Goal: Information Seeking & Learning: Find specific page/section

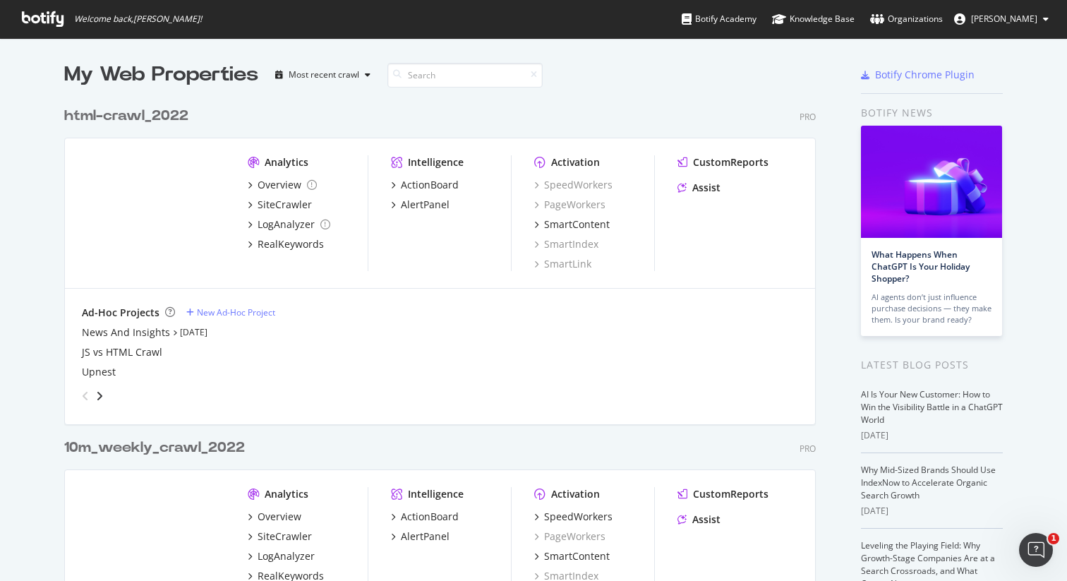
click at [154, 455] on div "10m_weekly_crawl_2022" at bounding box center [154, 448] width 181 height 20
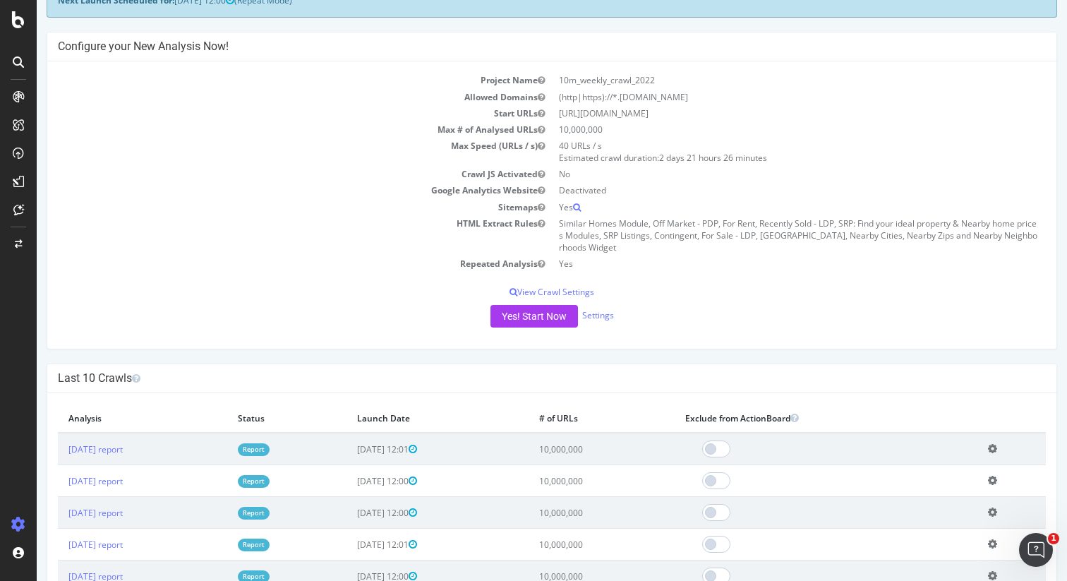
scroll to position [100, 0]
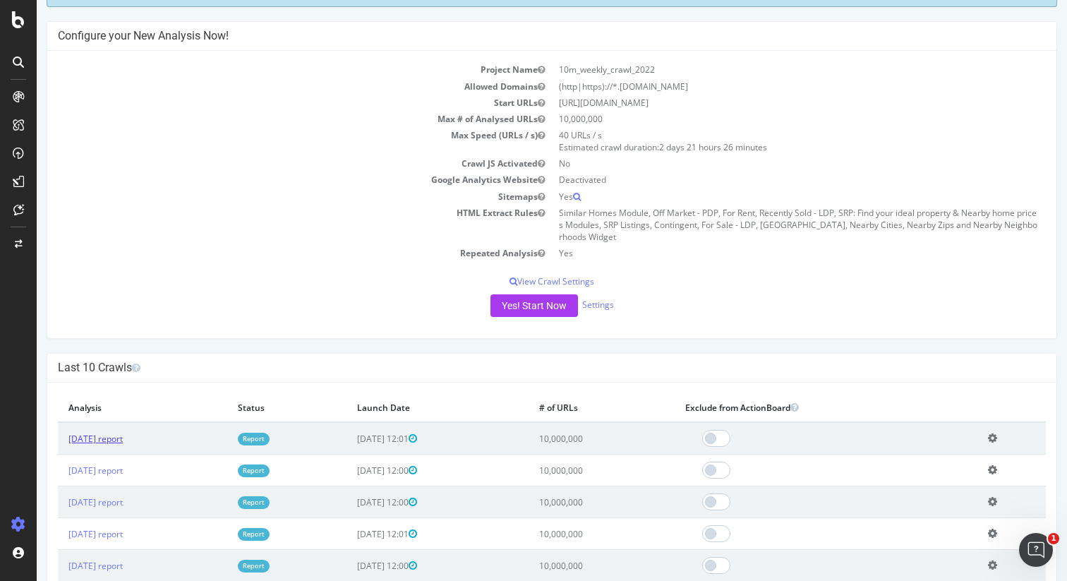
click at [123, 439] on link "[DATE] report" at bounding box center [95, 439] width 54 height 12
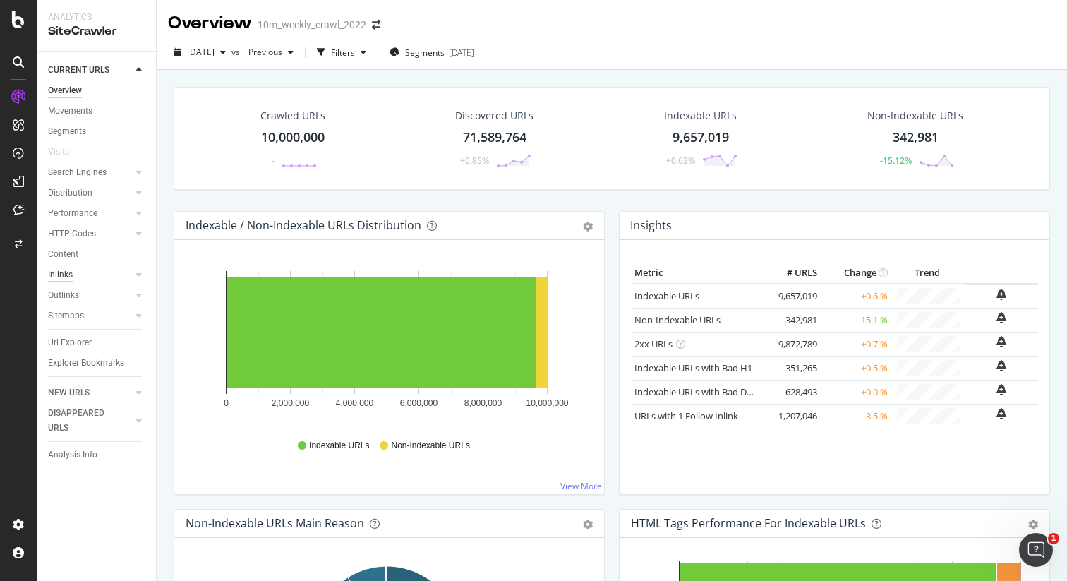
click at [68, 277] on div "Inlinks" at bounding box center [60, 275] width 25 height 15
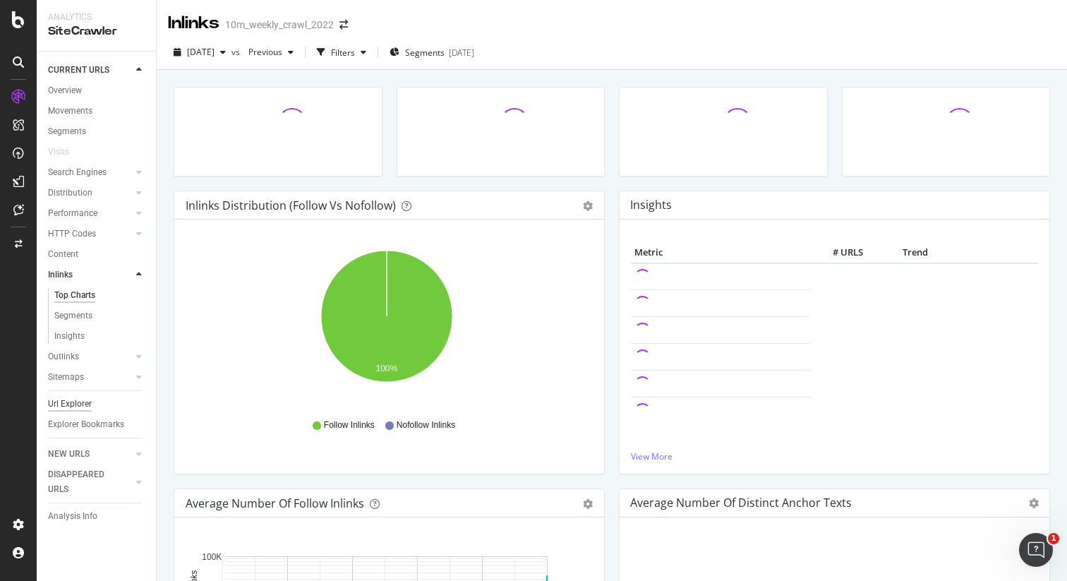
click at [73, 401] on div "Url Explorer" at bounding box center [70, 404] width 44 height 15
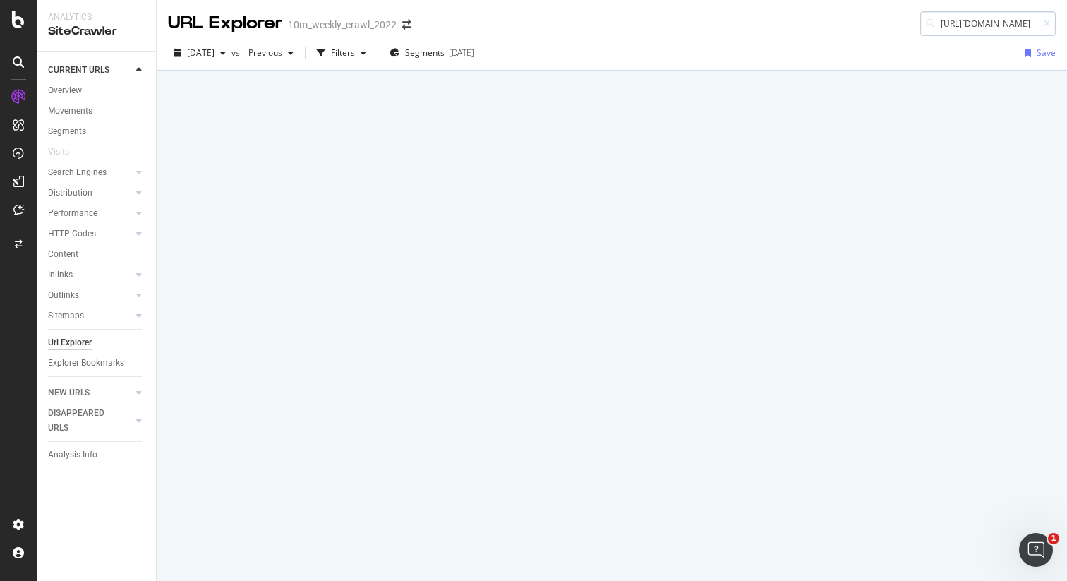
scroll to position [0, 96]
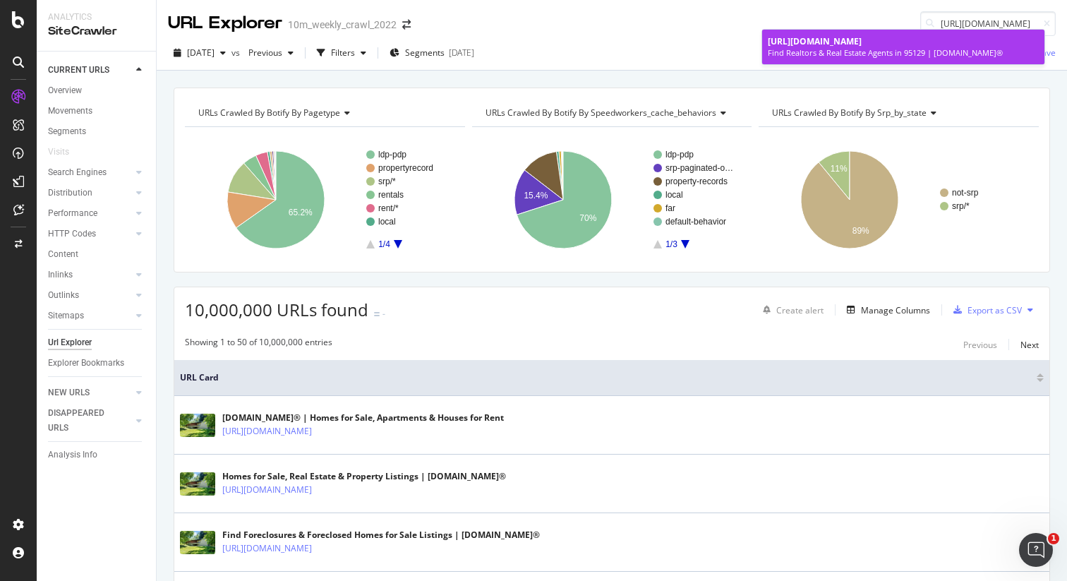
type input "[URL][DOMAIN_NAME]"
click at [989, 52] on div "Find Realtors & Real Estate Agents in 95129 | [DOMAIN_NAME]®" at bounding box center [903, 52] width 271 height 11
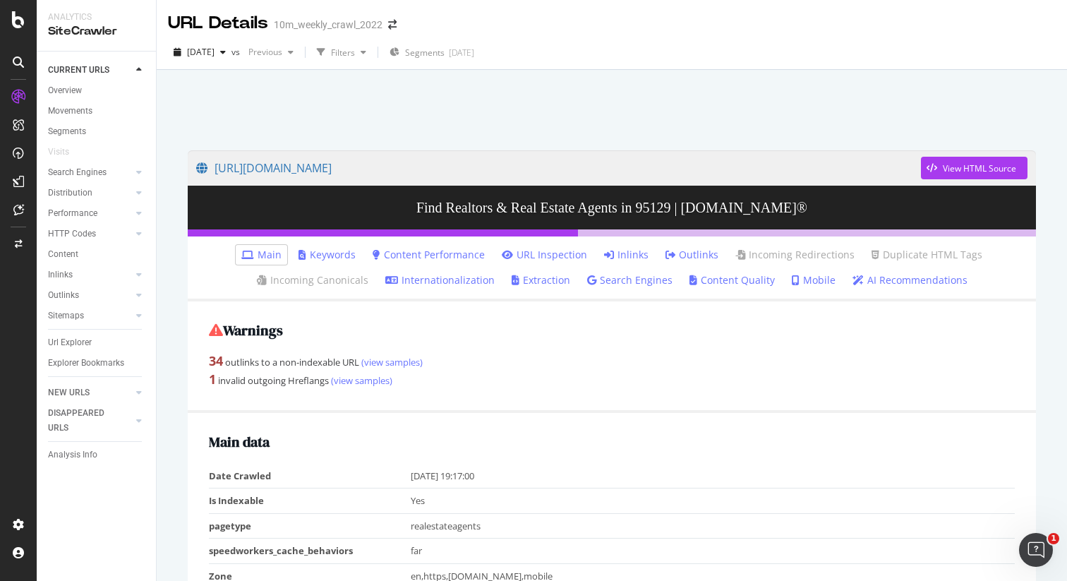
click at [615, 258] on link "Inlinks" at bounding box center [626, 255] width 44 height 14
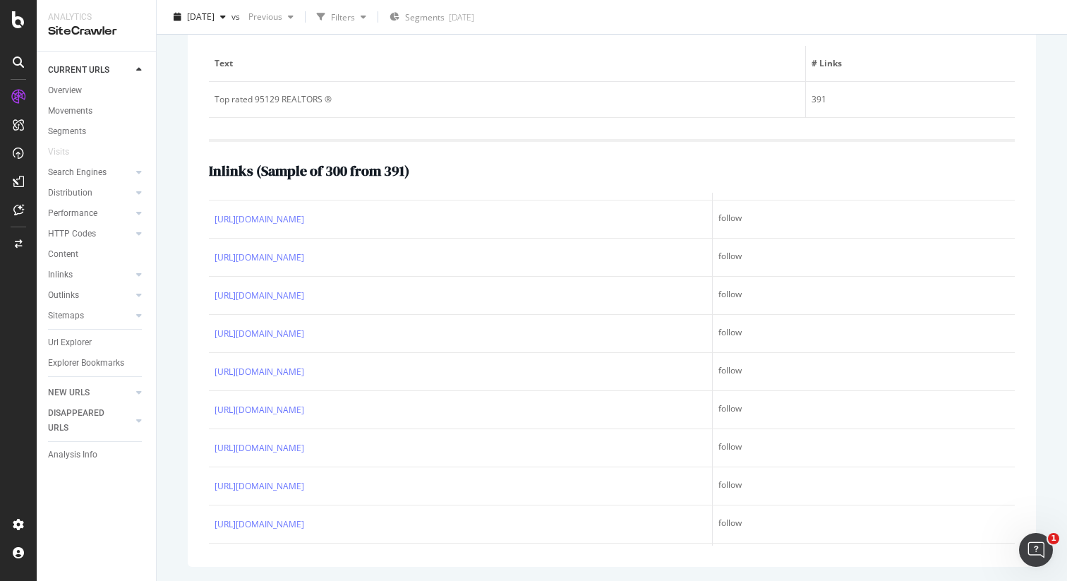
scroll to position [3022, 0]
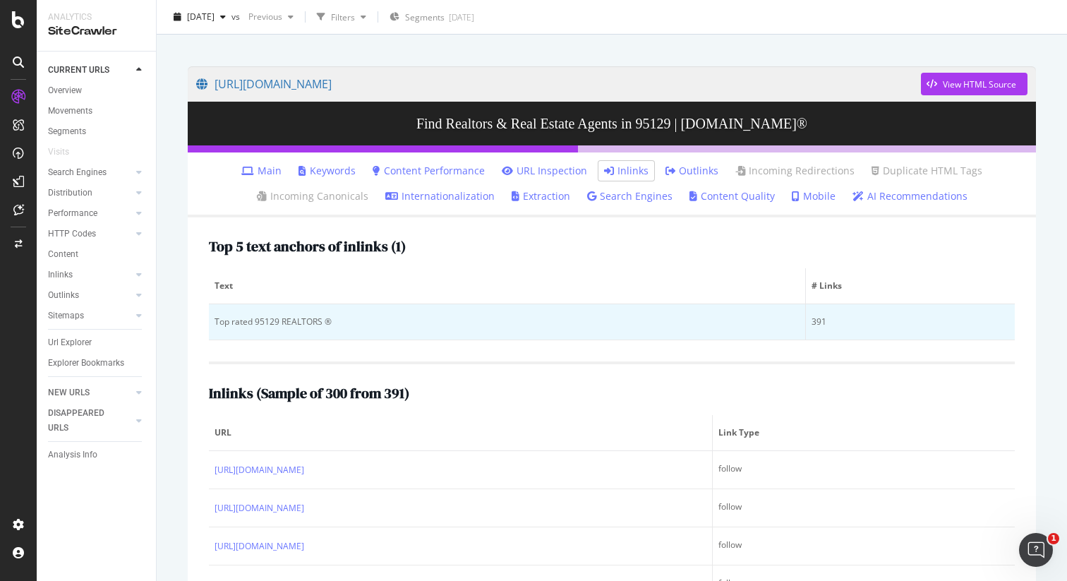
scroll to position [0, 0]
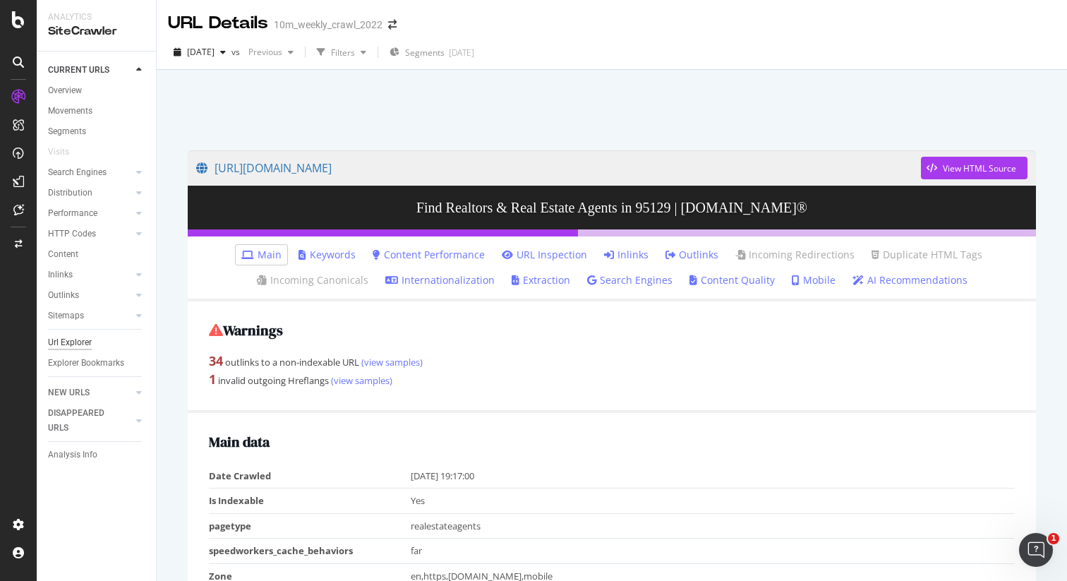
click at [63, 343] on div "Url Explorer" at bounding box center [70, 342] width 44 height 15
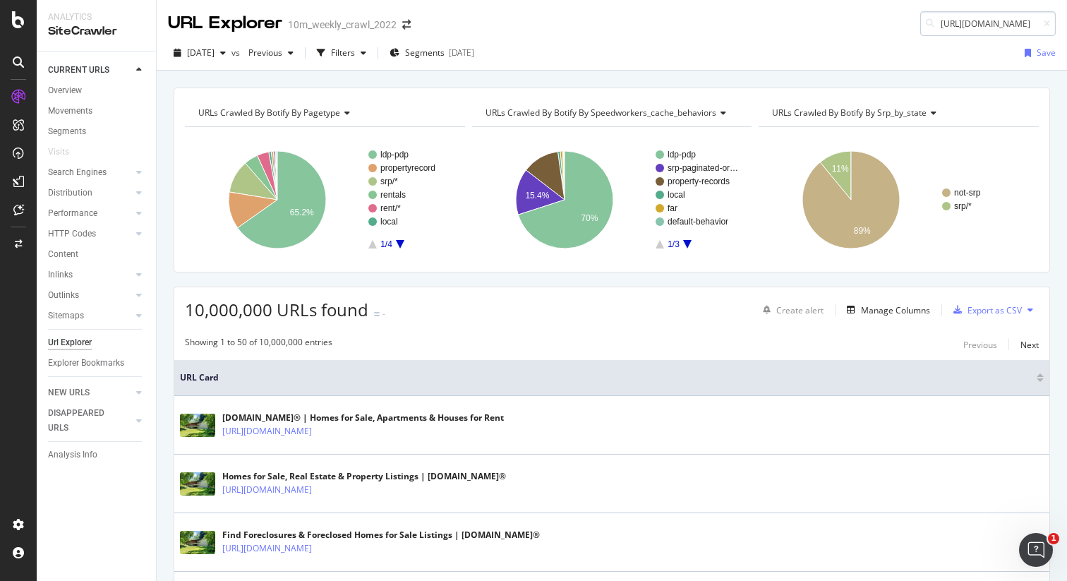
scroll to position [0, 112]
type input "[URL][DOMAIN_NAME]"
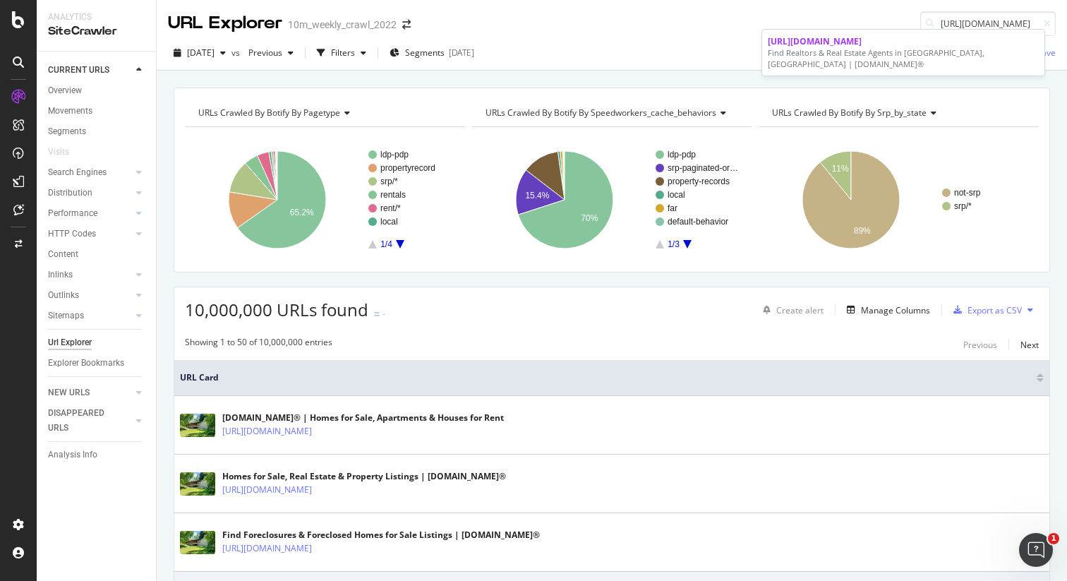
scroll to position [0, 0]
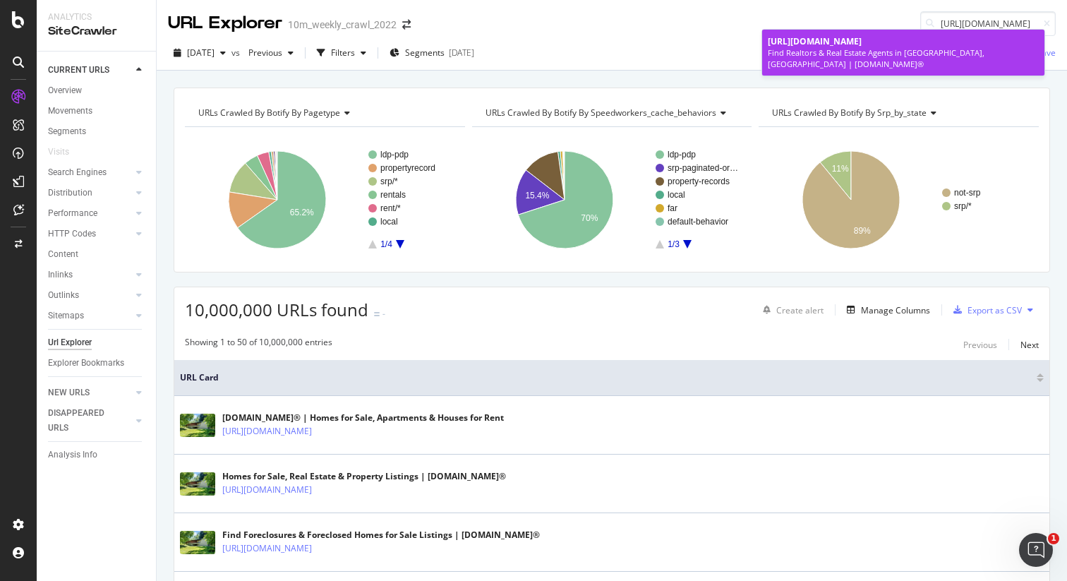
click at [850, 49] on div "Find Realtors & Real Estate Agents in [GEOGRAPHIC_DATA], [GEOGRAPHIC_DATA] | [D…" at bounding box center [903, 58] width 271 height 22
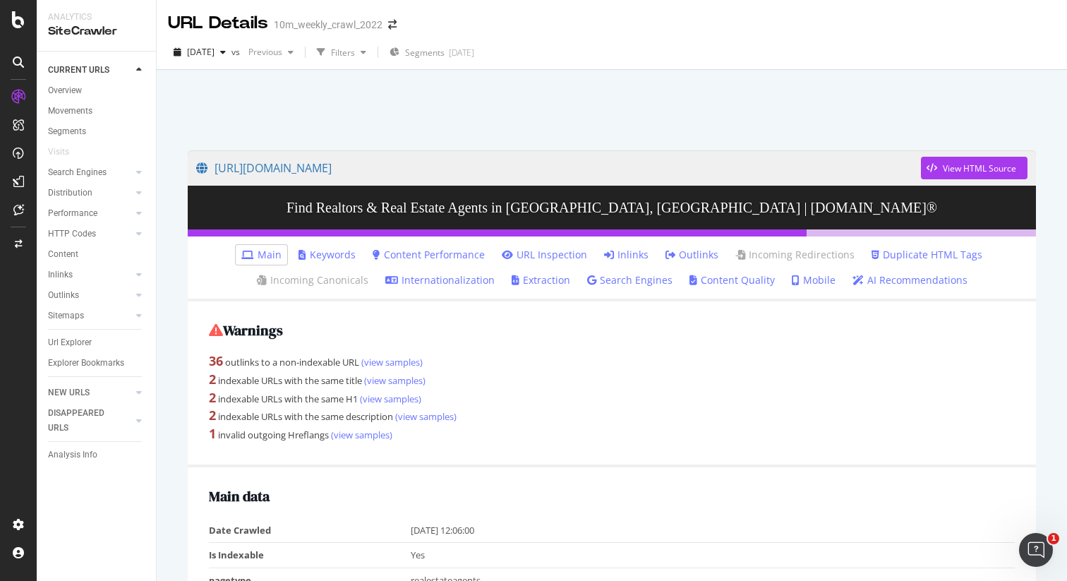
click at [625, 253] on link "Inlinks" at bounding box center [626, 255] width 44 height 14
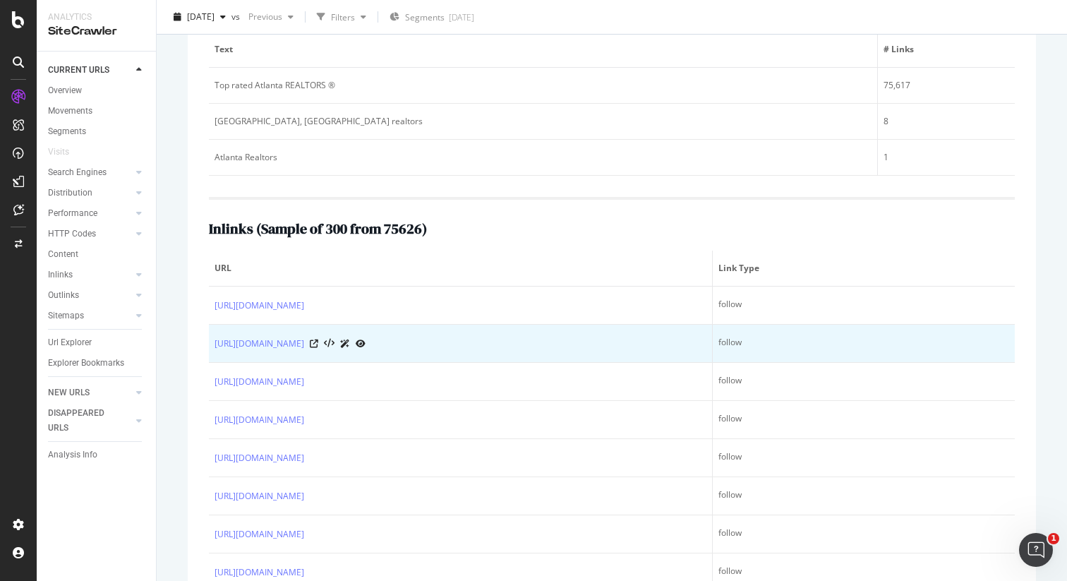
scroll to position [337, 0]
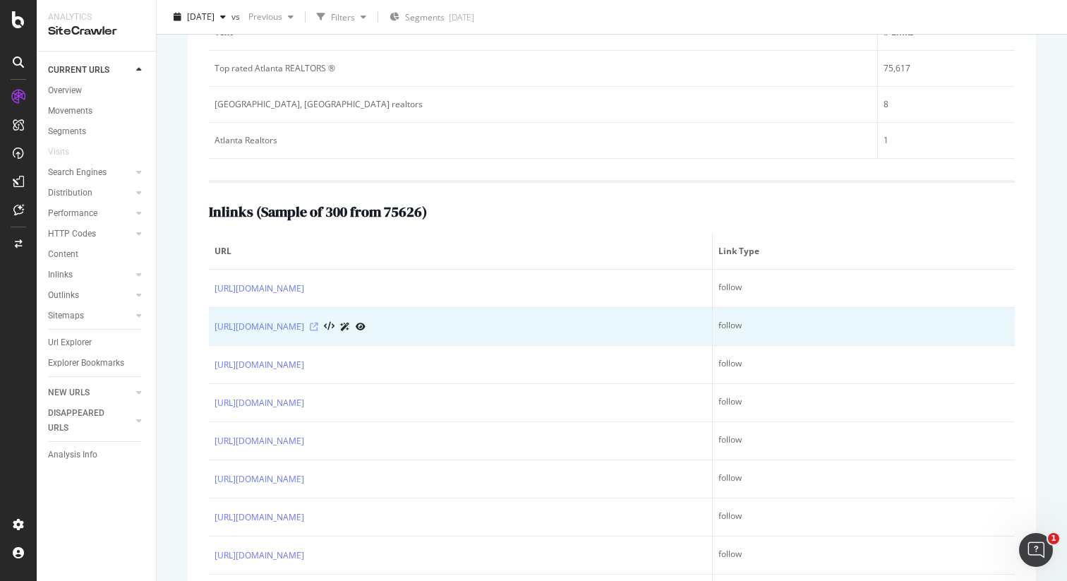
click at [318, 329] on icon at bounding box center [314, 327] width 8 height 8
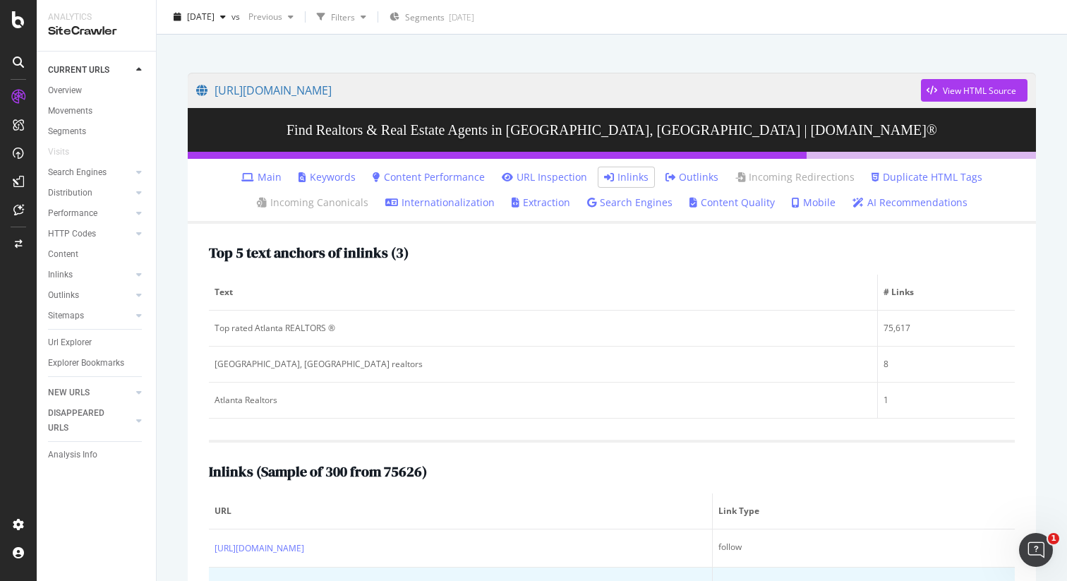
scroll to position [81, 0]
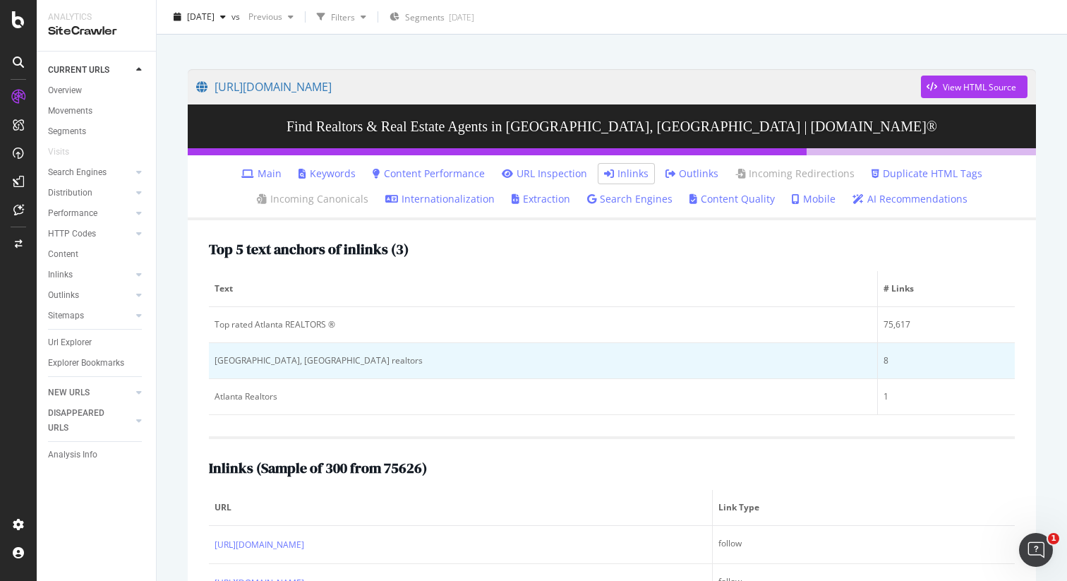
click at [268, 363] on div "[GEOGRAPHIC_DATA], [GEOGRAPHIC_DATA] realtors" at bounding box center [543, 360] width 657 height 13
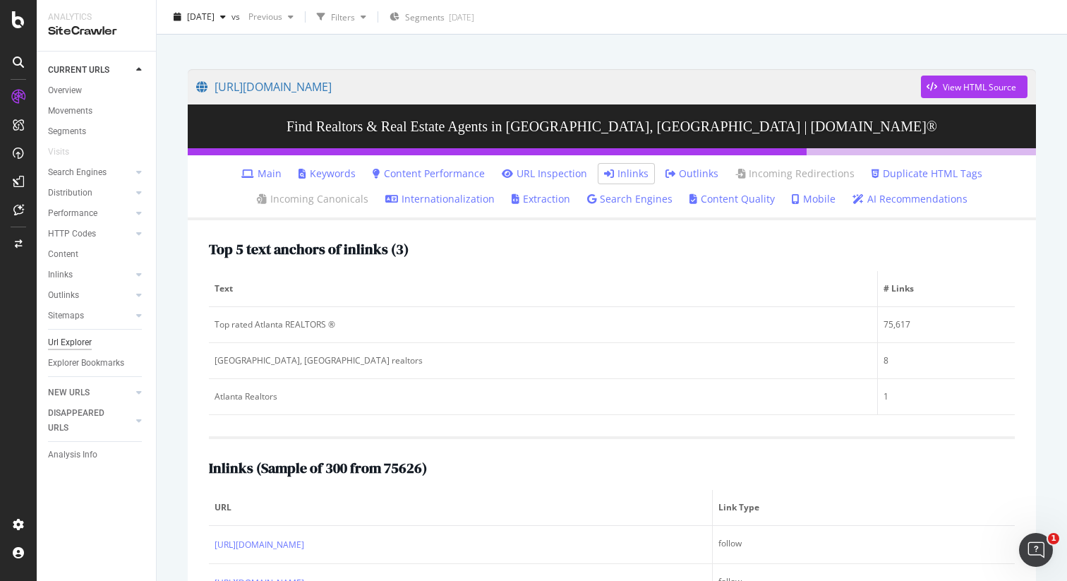
click at [82, 345] on div "Url Explorer" at bounding box center [70, 342] width 44 height 15
